Goal: Navigation & Orientation: Find specific page/section

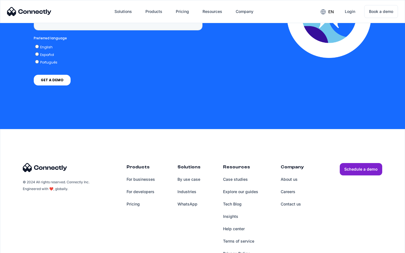
scroll to position [1434, 0]
